Goal: Navigation & Orientation: Find specific page/section

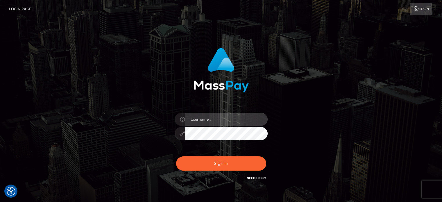
type input "[PERSON_NAME][URL]"
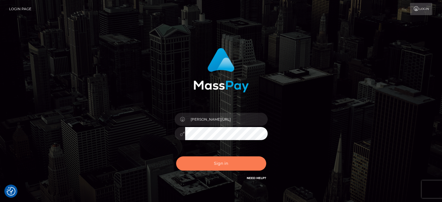
click at [224, 160] on button "Sign in" at bounding box center [221, 164] width 90 height 14
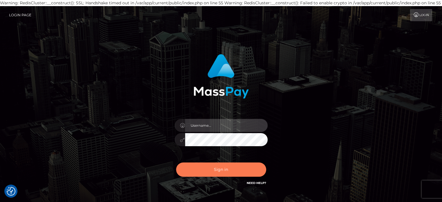
type input "[PERSON_NAME][URL]"
click at [223, 170] on button "Sign in" at bounding box center [221, 170] width 90 height 14
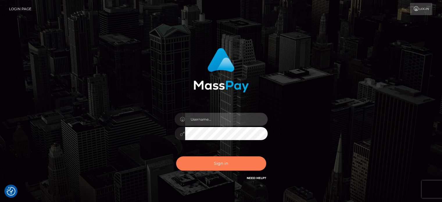
type input "[PERSON_NAME][URL]"
click at [221, 165] on button "Sign in" at bounding box center [221, 164] width 90 height 14
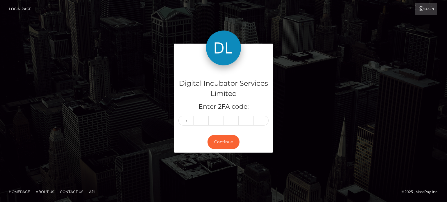
type input "9"
type input "0"
type input "1"
type input "8"
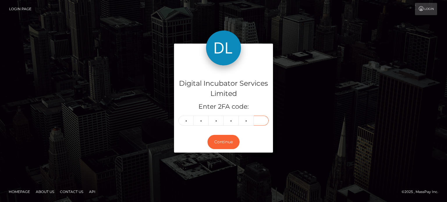
type input "8"
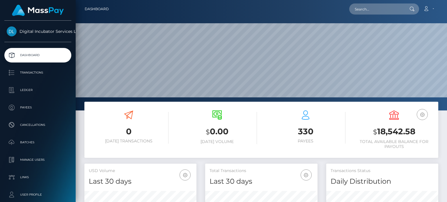
scroll to position [103, 112]
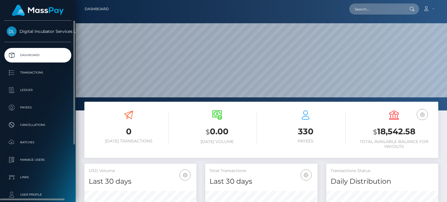
click at [56, 58] on p "Dashboard" at bounding box center [38, 55] width 62 height 9
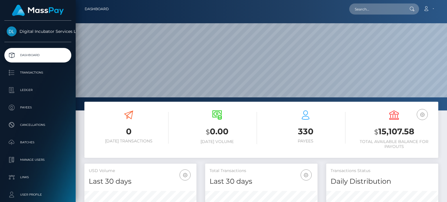
scroll to position [103, 112]
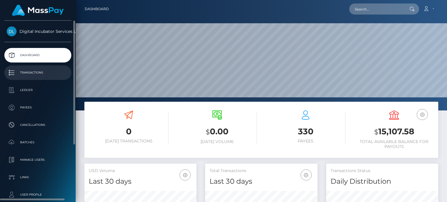
click at [40, 71] on p "Transactions" at bounding box center [38, 72] width 62 height 9
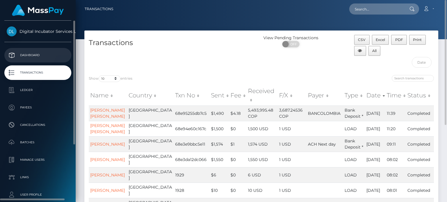
click at [32, 57] on p "Dashboard" at bounding box center [38, 55] width 62 height 9
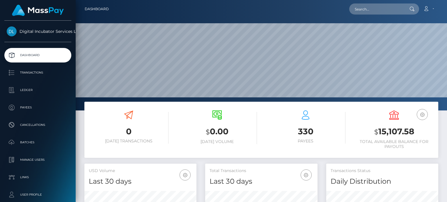
scroll to position [103, 112]
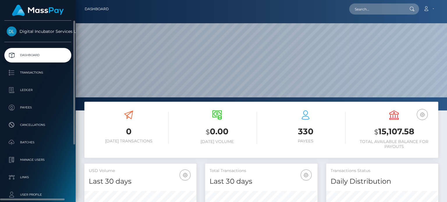
click at [43, 55] on p "Dashboard" at bounding box center [38, 55] width 62 height 9
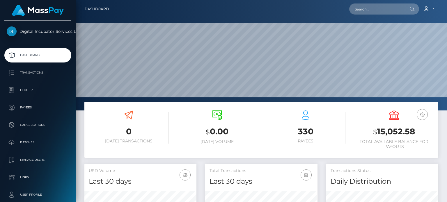
scroll to position [103, 112]
